Goal: Task Accomplishment & Management: Manage account settings

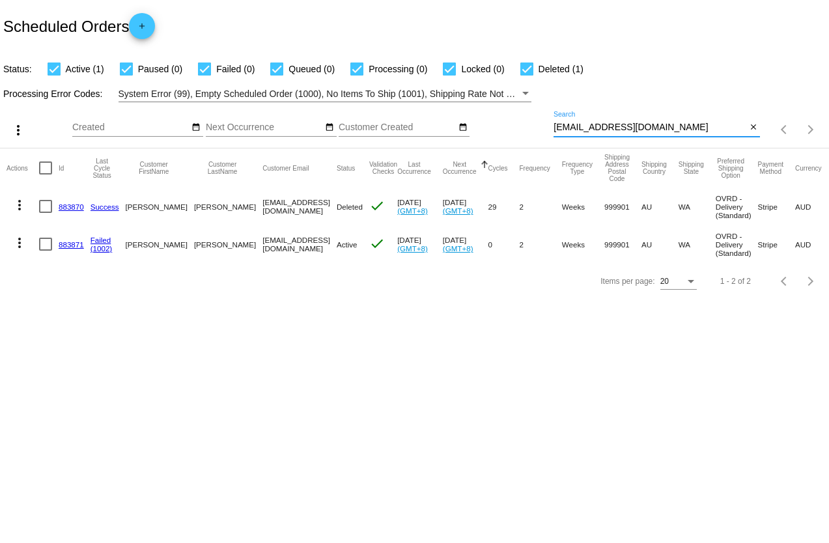
click at [525, 132] on div "more_vert Sep Jan Feb Mar [DATE]" at bounding box center [414, 125] width 829 height 46
type input "[EMAIL_ADDRESS][DOMAIN_NAME]"
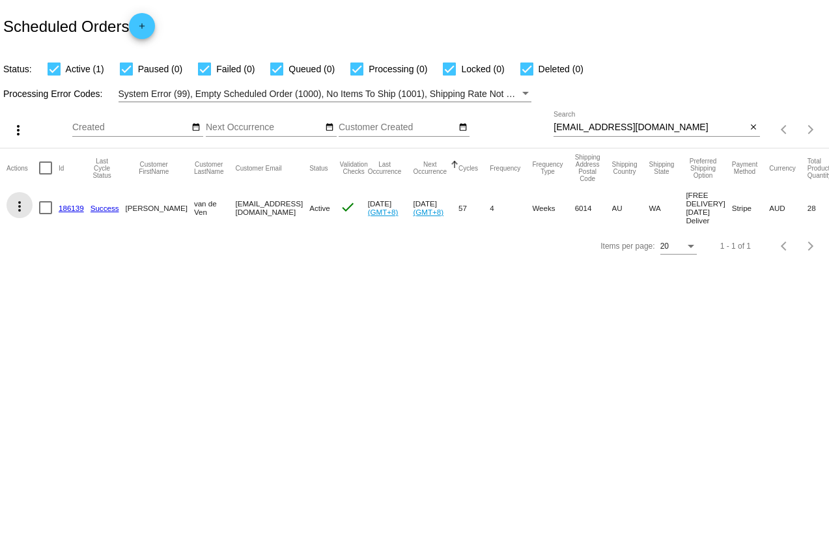
click at [23, 205] on mat-icon "more_vert" at bounding box center [20, 207] width 16 height 16
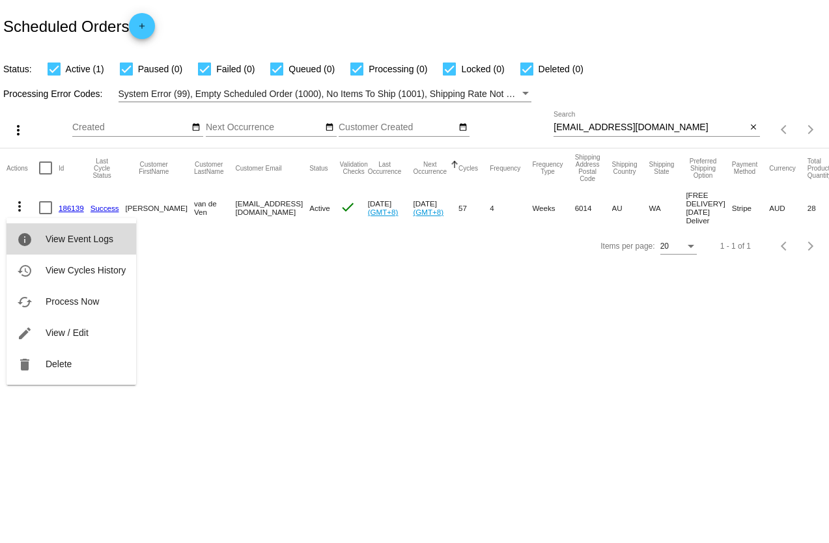
click at [49, 239] on span "View Event Logs" at bounding box center [80, 239] width 68 height 10
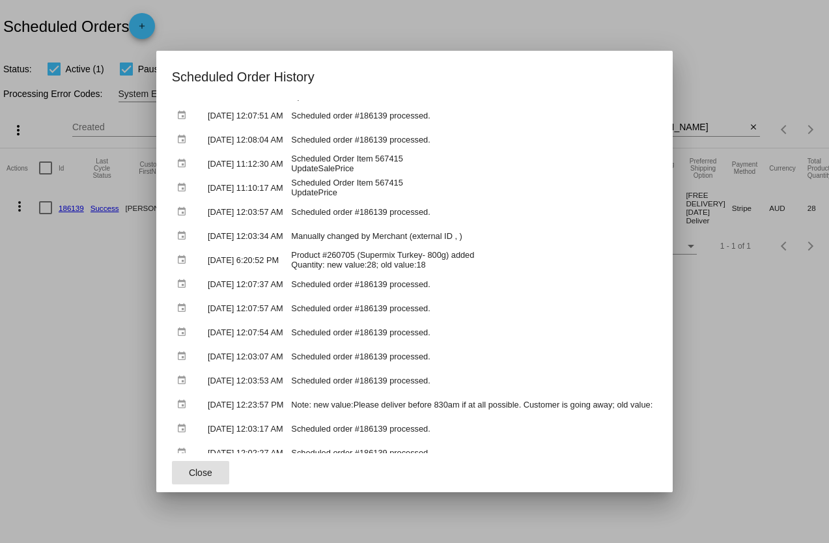
scroll to position [130, 0]
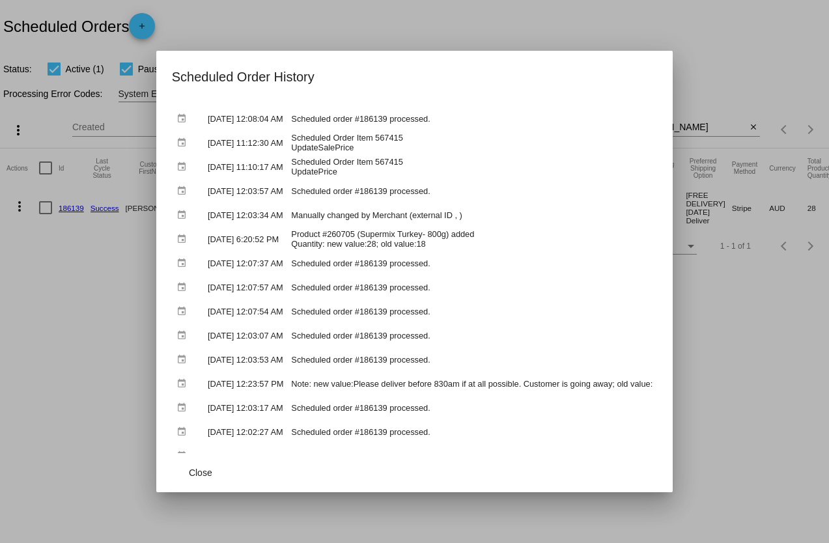
click at [481, 21] on div at bounding box center [414, 271] width 829 height 543
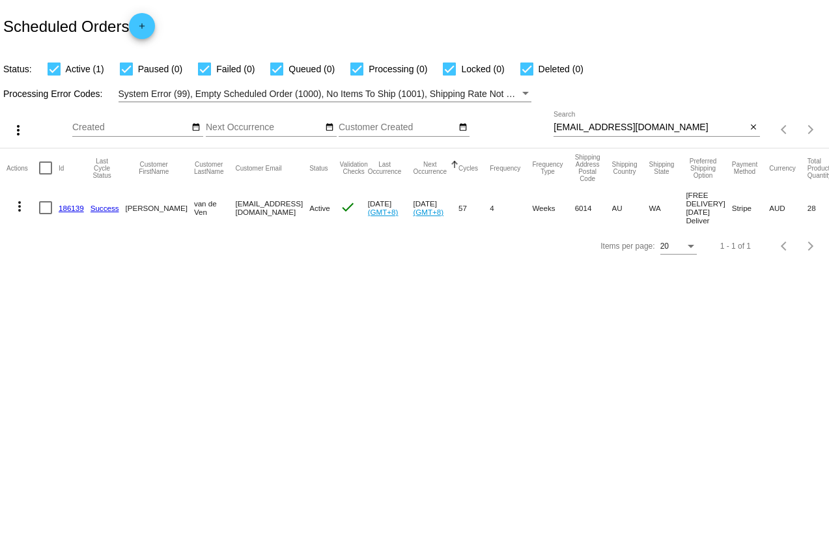
click at [17, 206] on mat-icon "more_vert" at bounding box center [20, 207] width 16 height 16
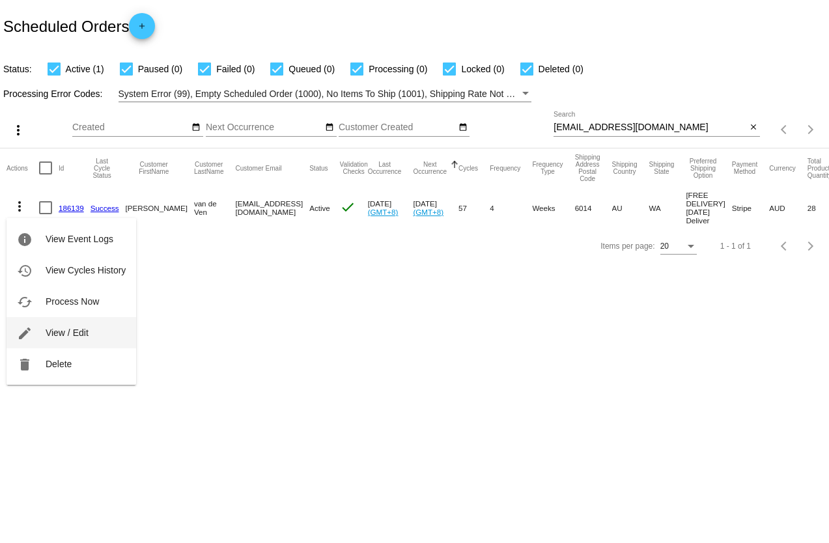
click at [56, 332] on span "View / Edit" at bounding box center [67, 333] width 43 height 10
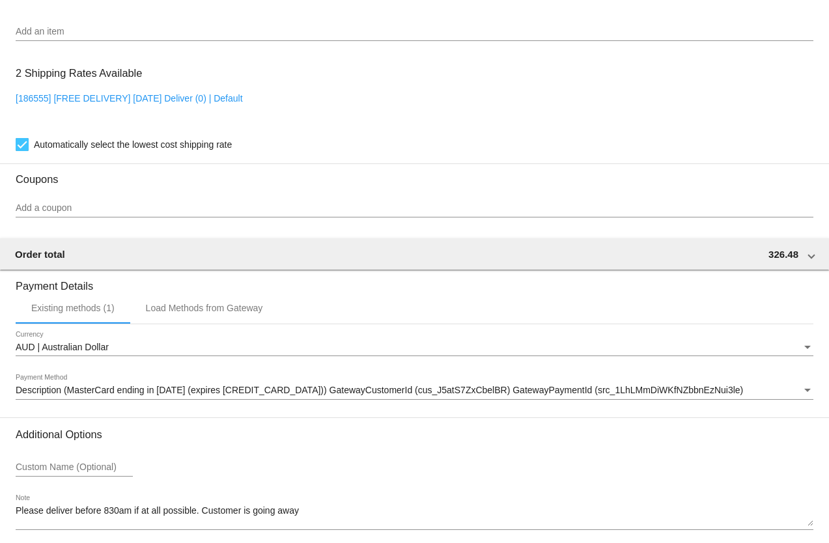
scroll to position [1036, 0]
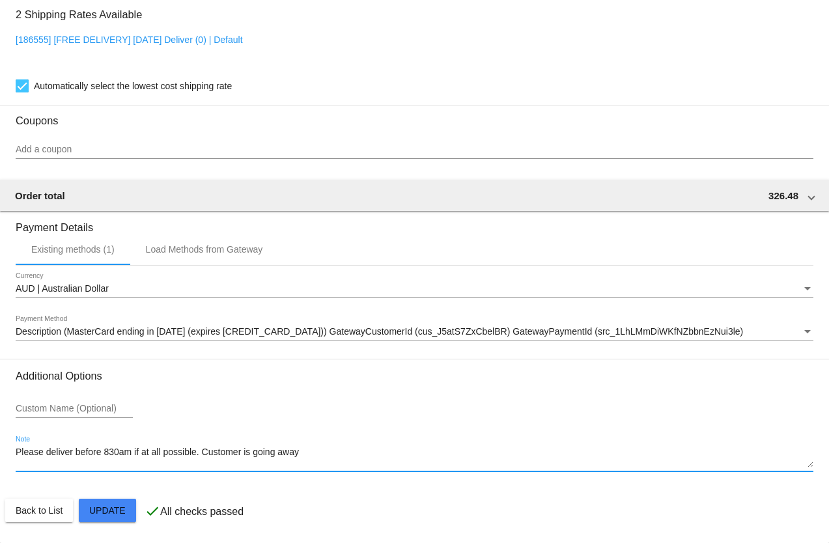
drag, startPoint x: 312, startPoint y: 459, endPoint x: 1, endPoint y: 449, distance: 311.5
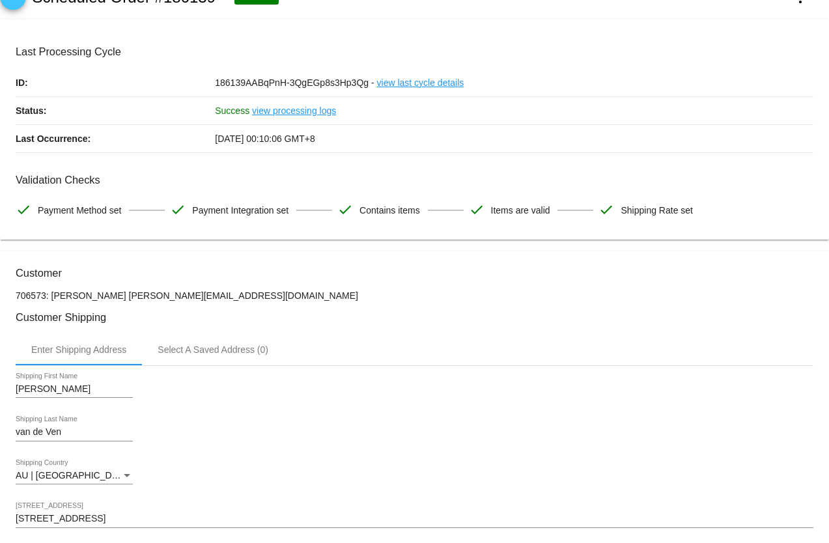
scroll to position [0, 0]
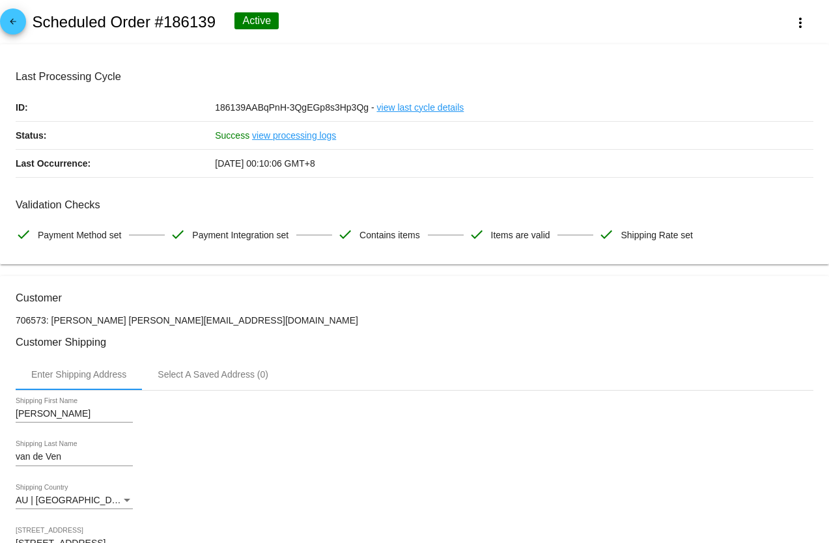
click at [7, 15] on span "arrow_back" at bounding box center [13, 24] width 16 height 32
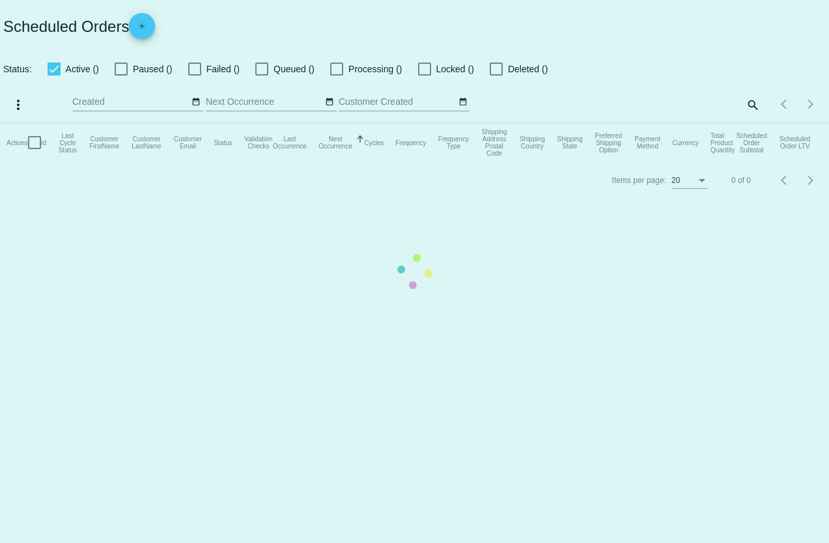
checkbox input "true"
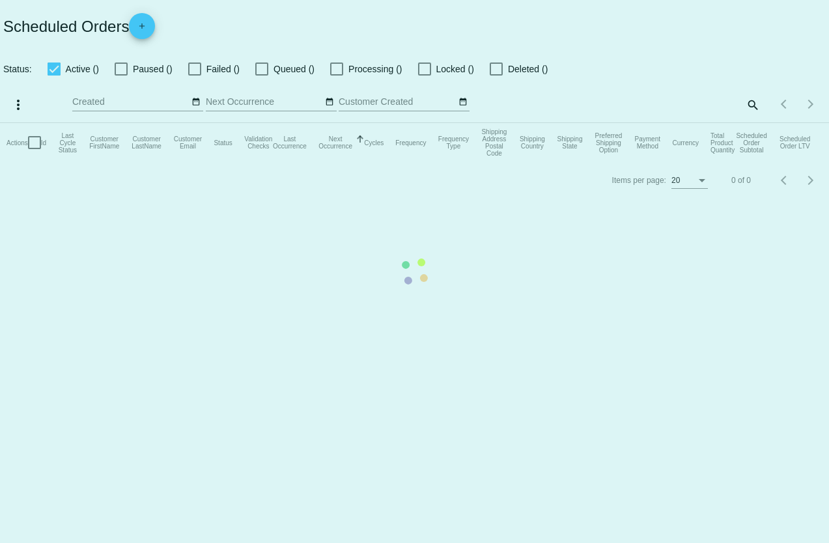
checkbox input "true"
